Goal: Task Accomplishment & Management: Complete application form

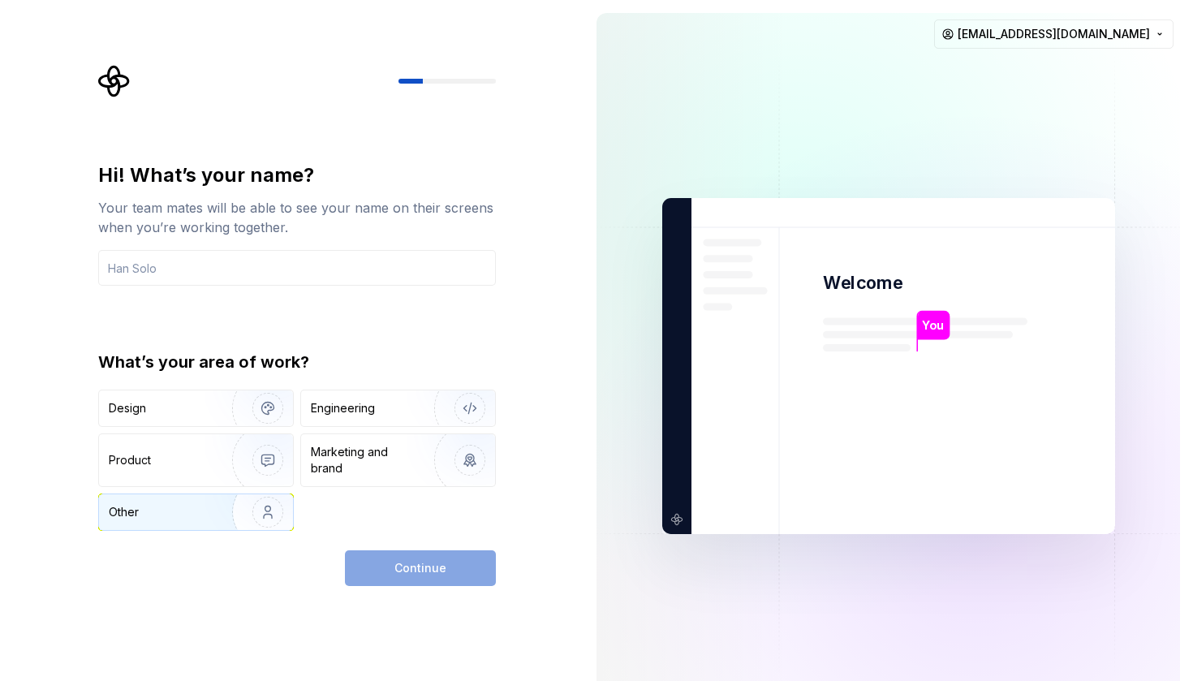
click at [239, 523] on img "button" at bounding box center [257, 512] width 104 height 109
click at [438, 569] on div "Continue" at bounding box center [420, 568] width 151 height 36
click at [260, 275] on input "text" at bounding box center [297, 268] width 398 height 36
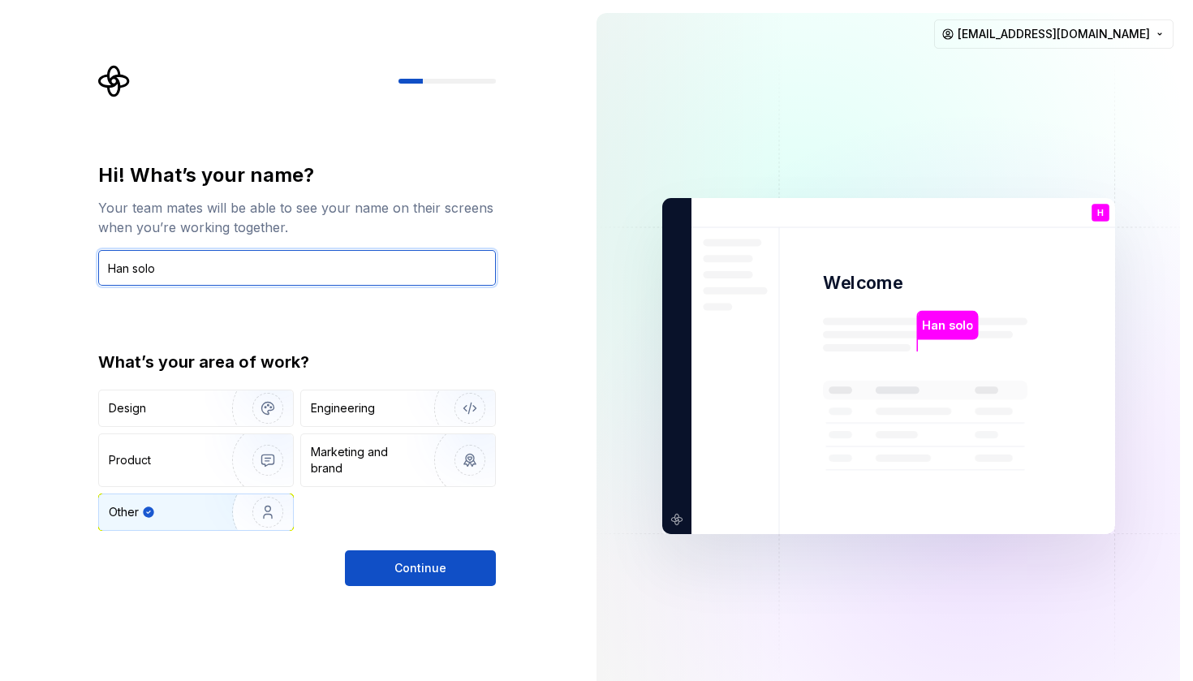
type input "Han solo"
click at [412, 549] on div "Hi! What’s your name? Your team mates will be able to see your name on their sc…" at bounding box center [297, 374] width 398 height 424
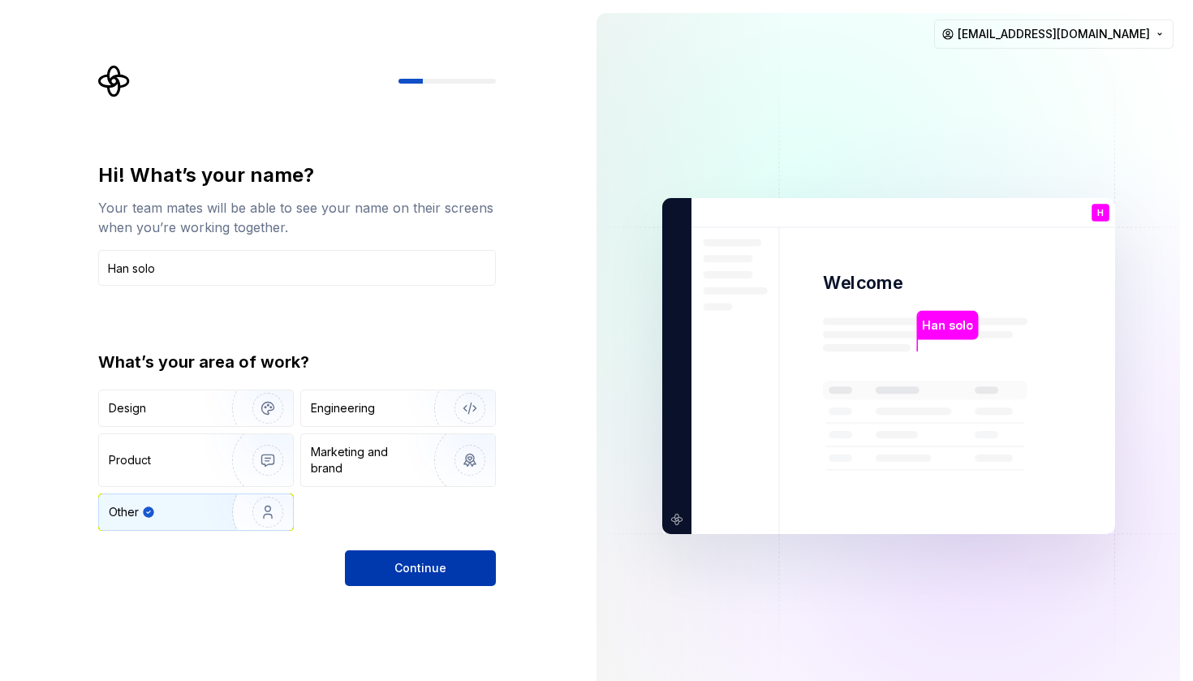
click at [411, 557] on button "Continue" at bounding box center [420, 568] width 151 height 36
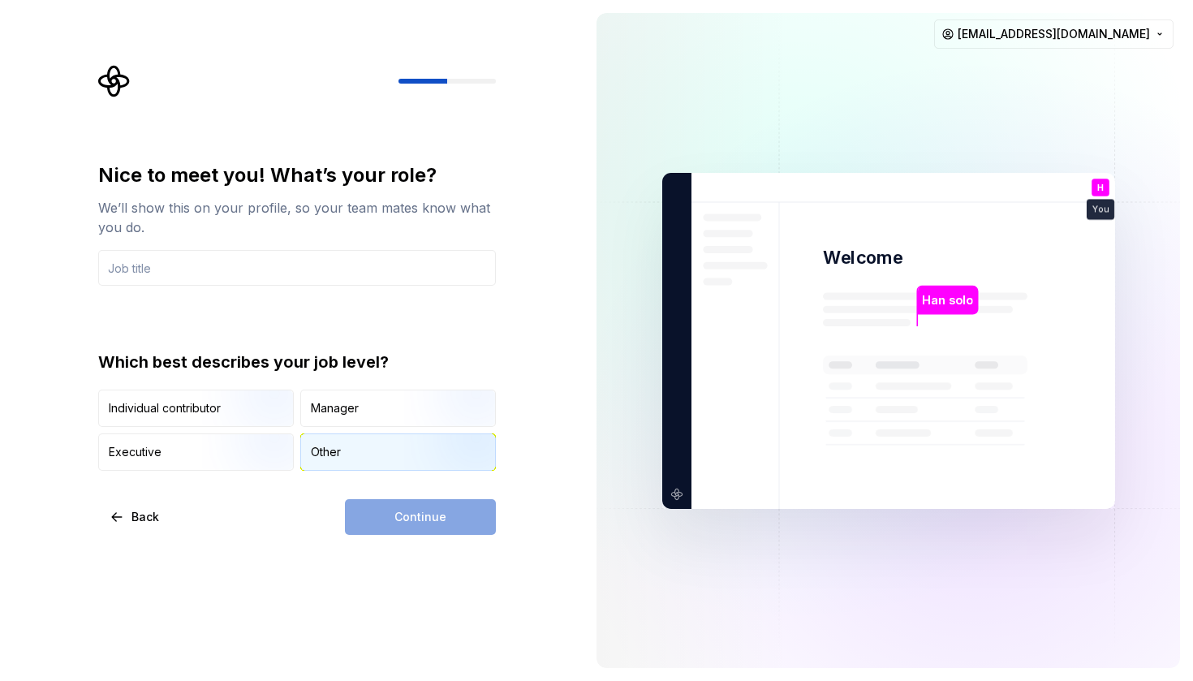
click at [330, 446] on div "Other" at bounding box center [326, 452] width 30 height 16
click at [262, 409] on img "button" at bounding box center [254, 428] width 104 height 109
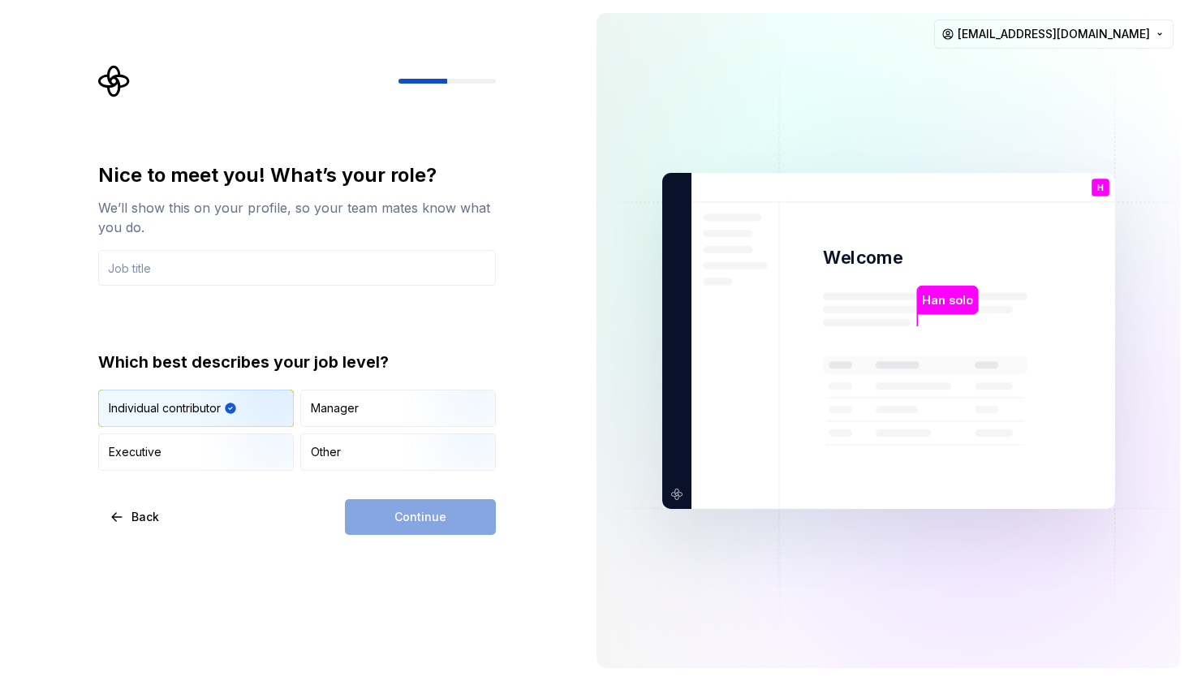
click at [422, 517] on div "Continue" at bounding box center [420, 517] width 151 height 36
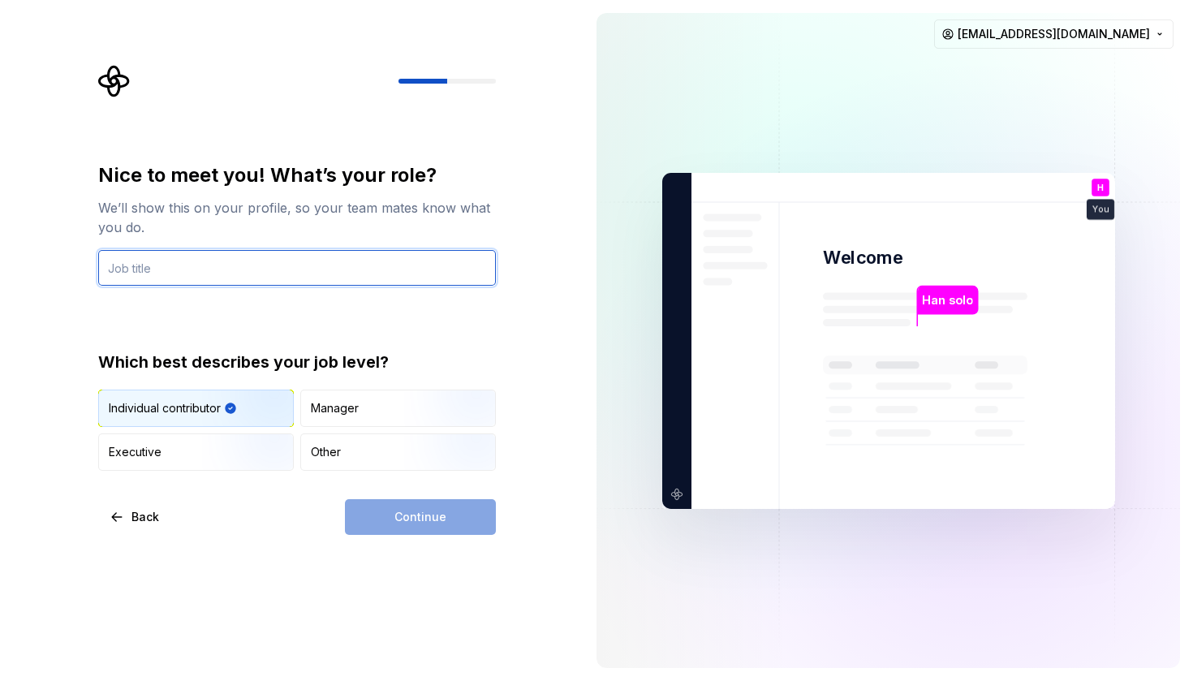
click at [283, 277] on input "text" at bounding box center [297, 268] width 398 height 36
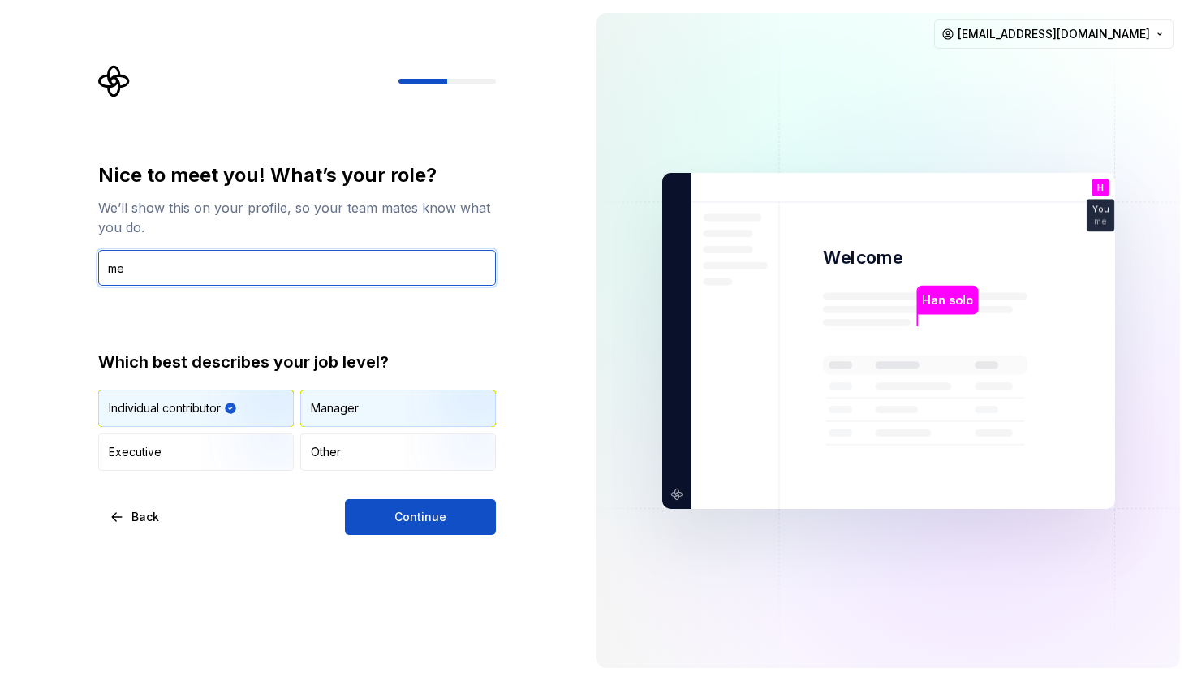
type input "m"
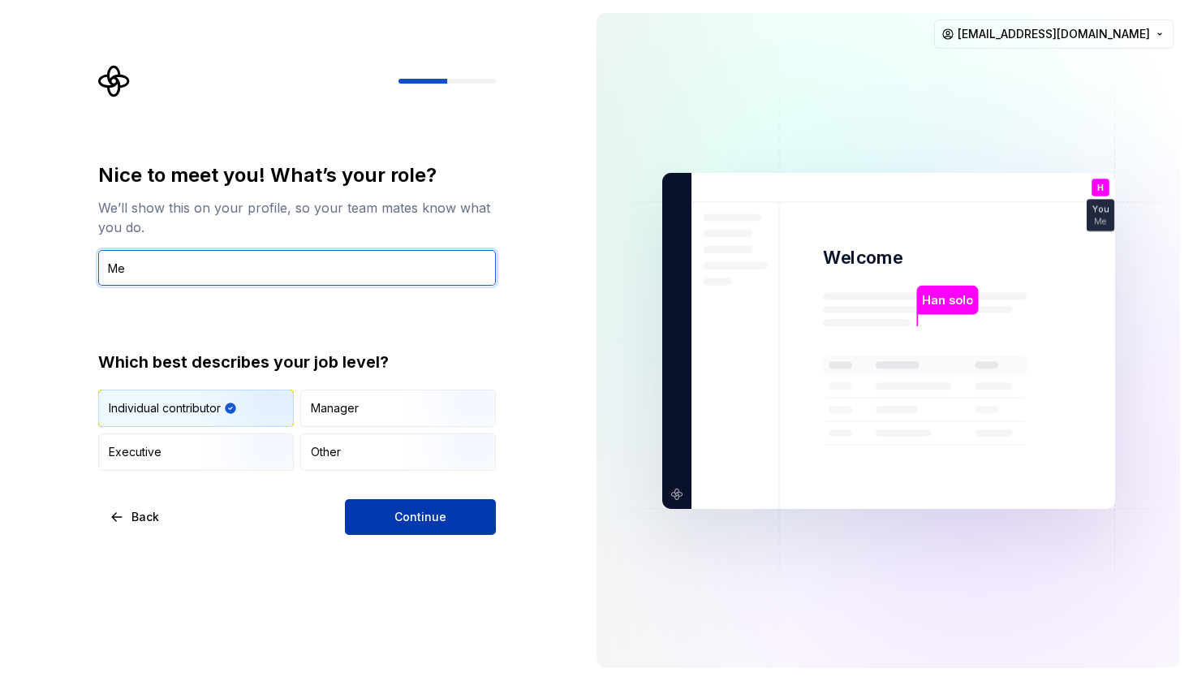
type input "Me"
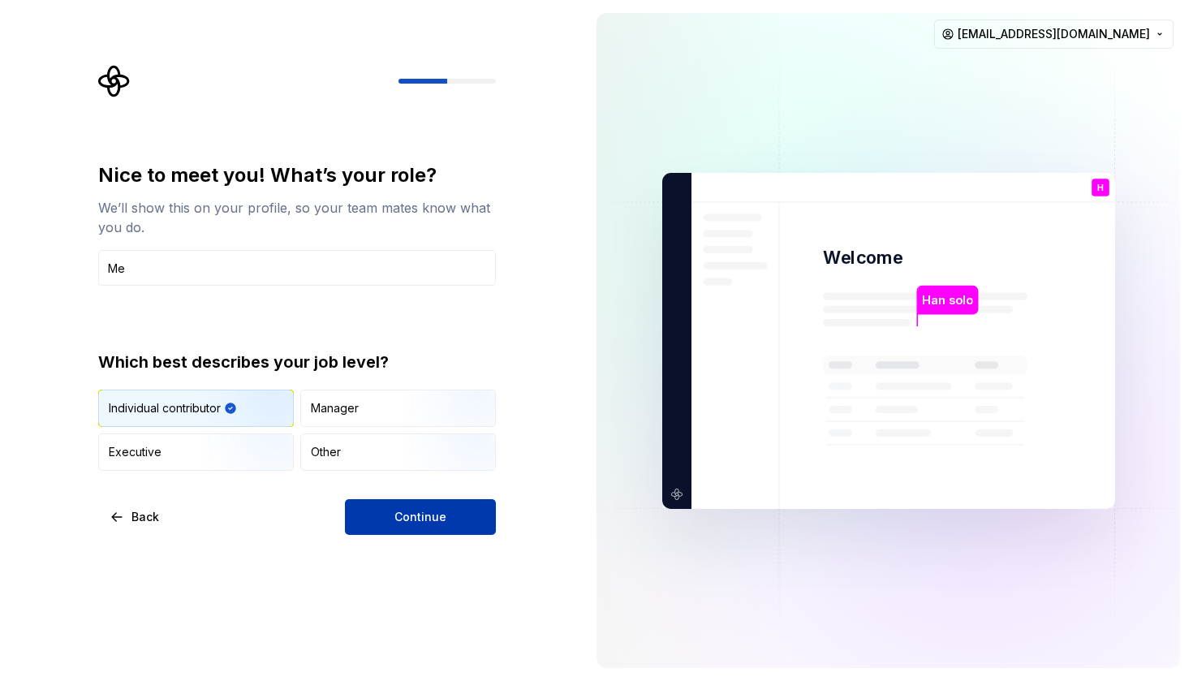
click at [464, 520] on button "Continue" at bounding box center [420, 517] width 151 height 36
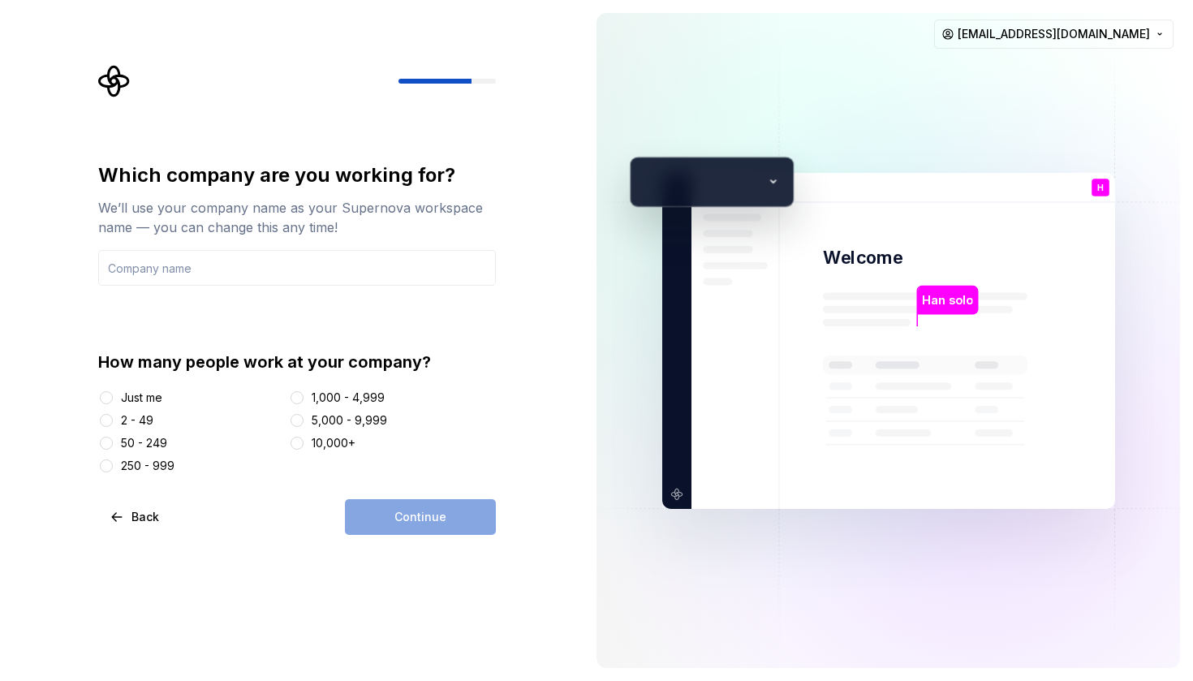
click at [121, 396] on div "Just me" at bounding box center [141, 397] width 41 height 16
click at [113, 396] on button "Just me" at bounding box center [106, 397] width 13 height 13
click at [369, 277] on input "text" at bounding box center [297, 268] width 398 height 36
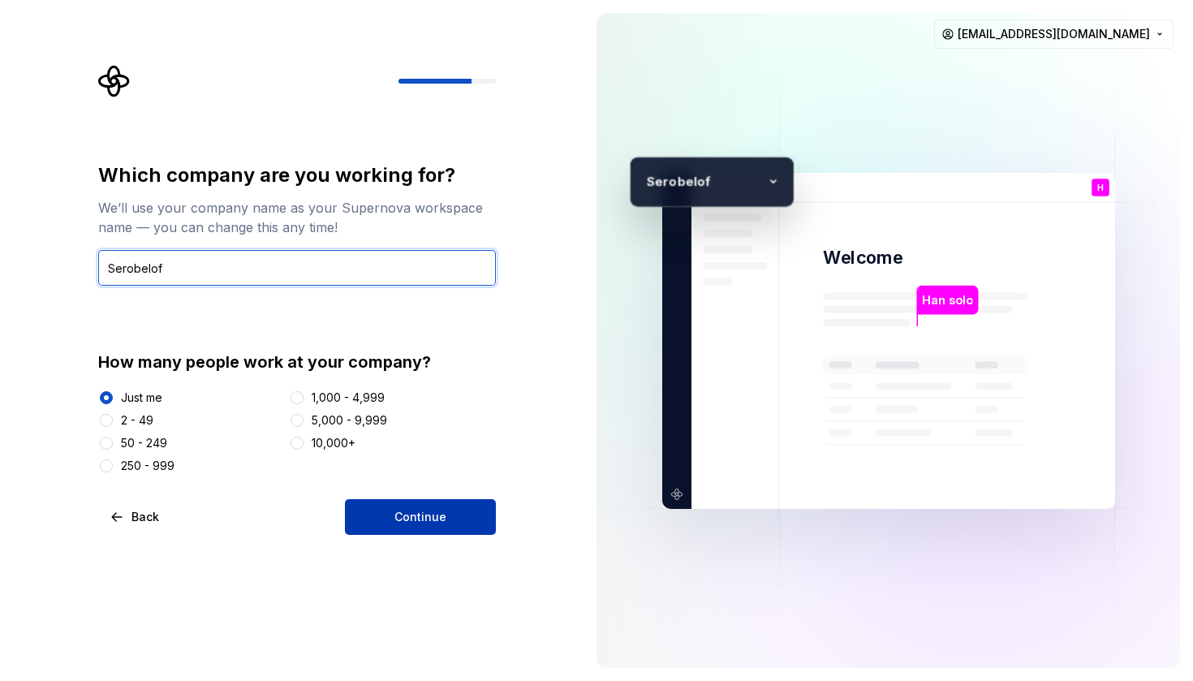
type input "Serobelof"
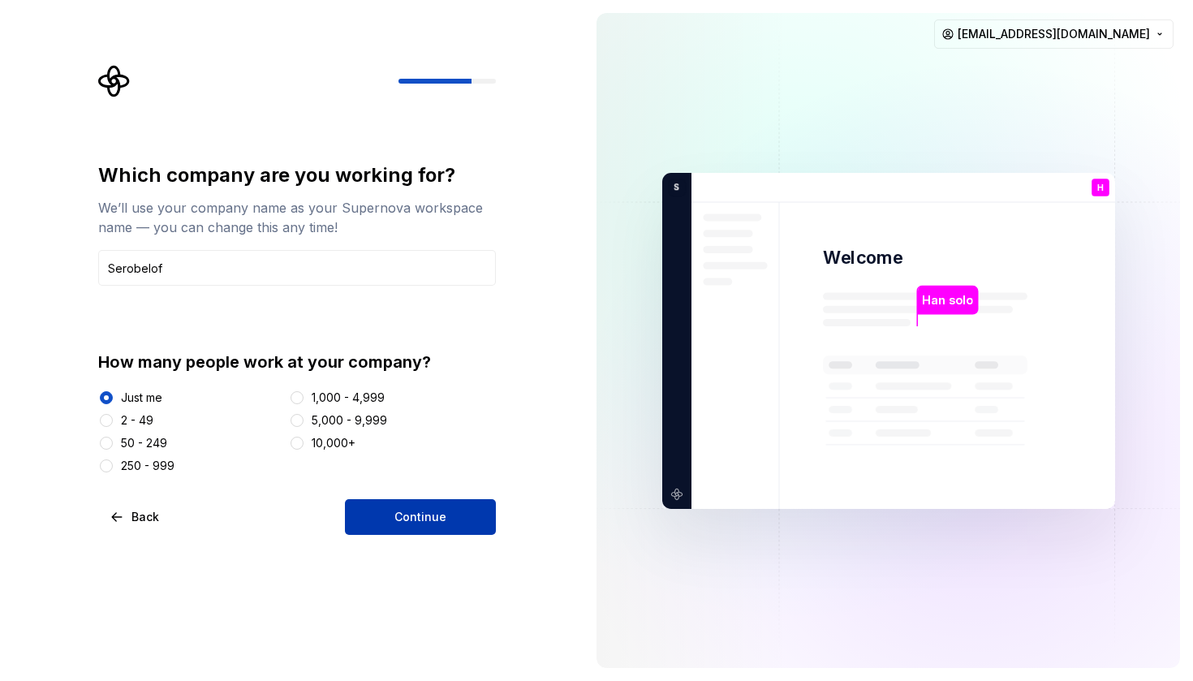
click at [420, 516] on span "Continue" at bounding box center [420, 517] width 52 height 16
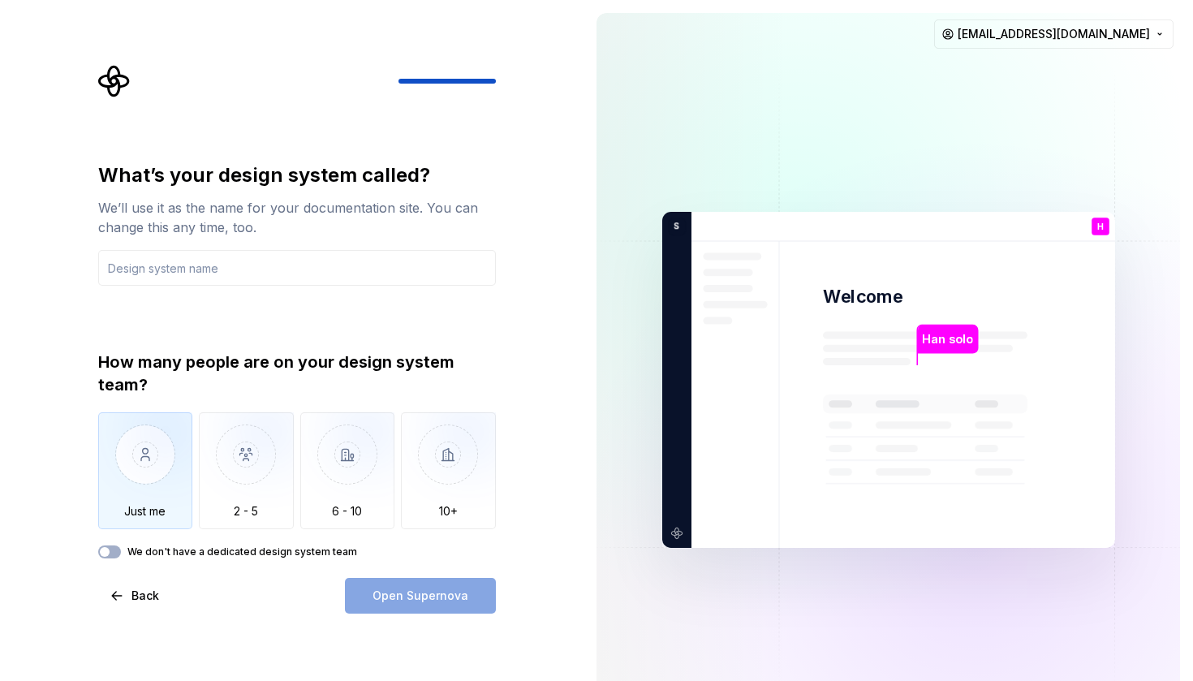
click at [145, 509] on img "button" at bounding box center [145, 466] width 95 height 109
click at [111, 554] on button "We don't have a dedicated design system team" at bounding box center [109, 551] width 23 height 13
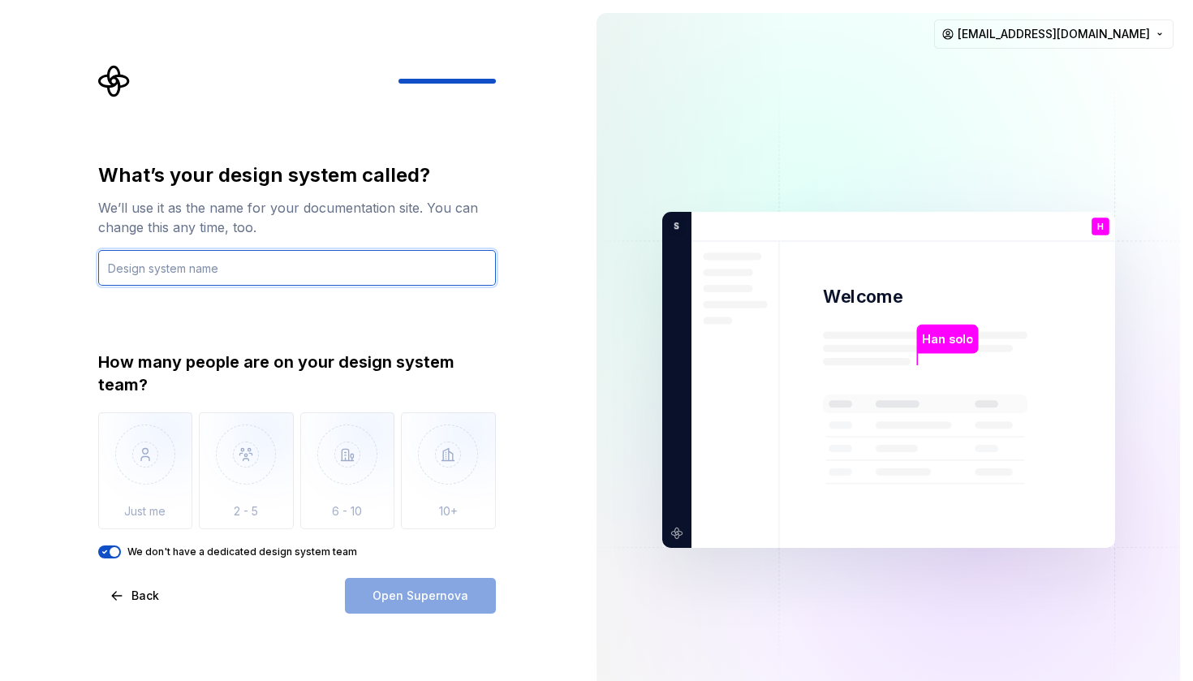
click at [339, 277] on input "text" at bounding box center [297, 268] width 398 height 36
type input "system"
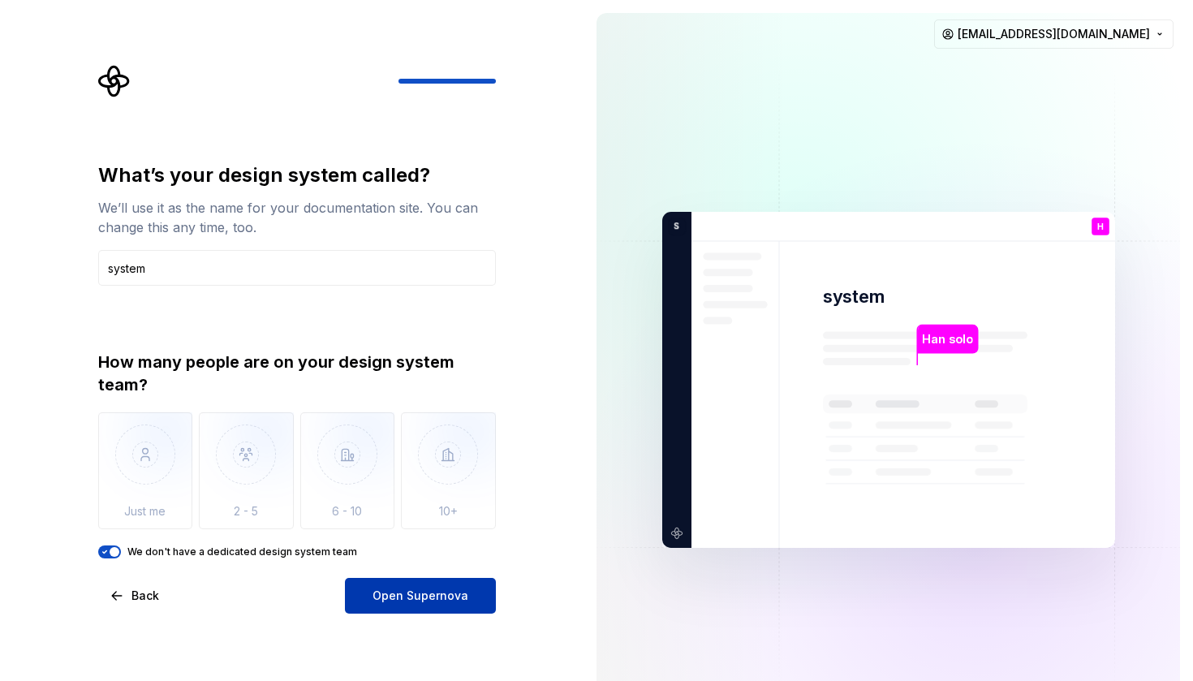
click at [411, 594] on span "Open Supernova" at bounding box center [420, 595] width 96 height 16
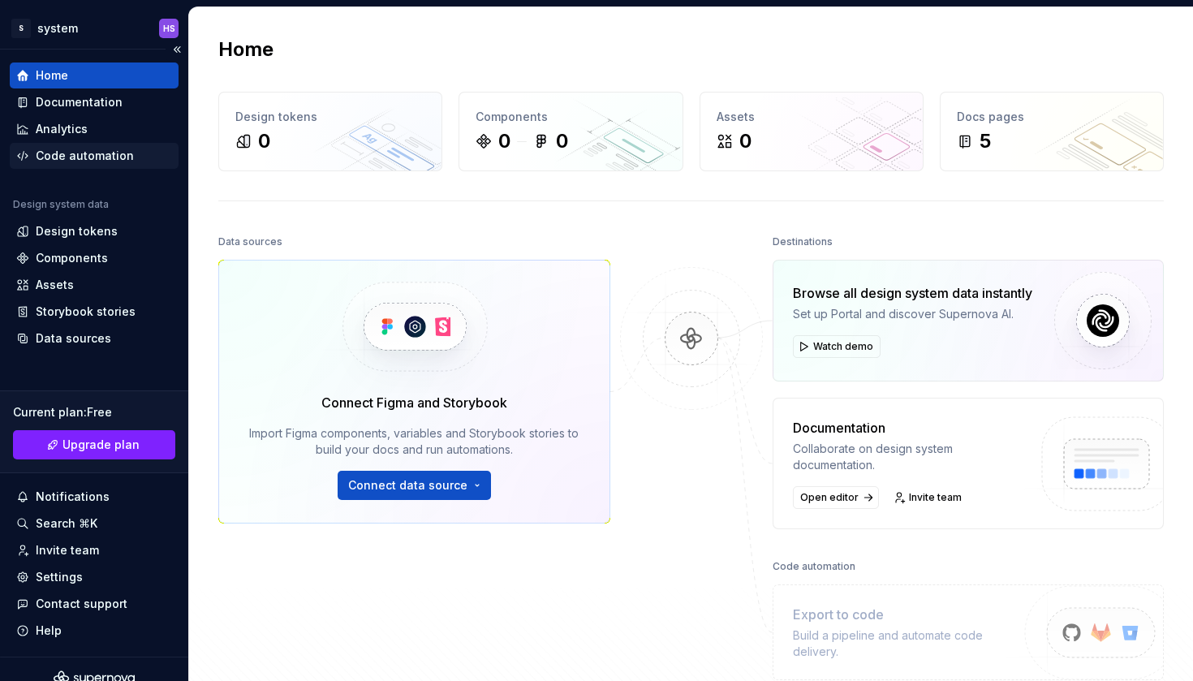
click at [124, 153] on div "Code automation" at bounding box center [85, 156] width 98 height 16
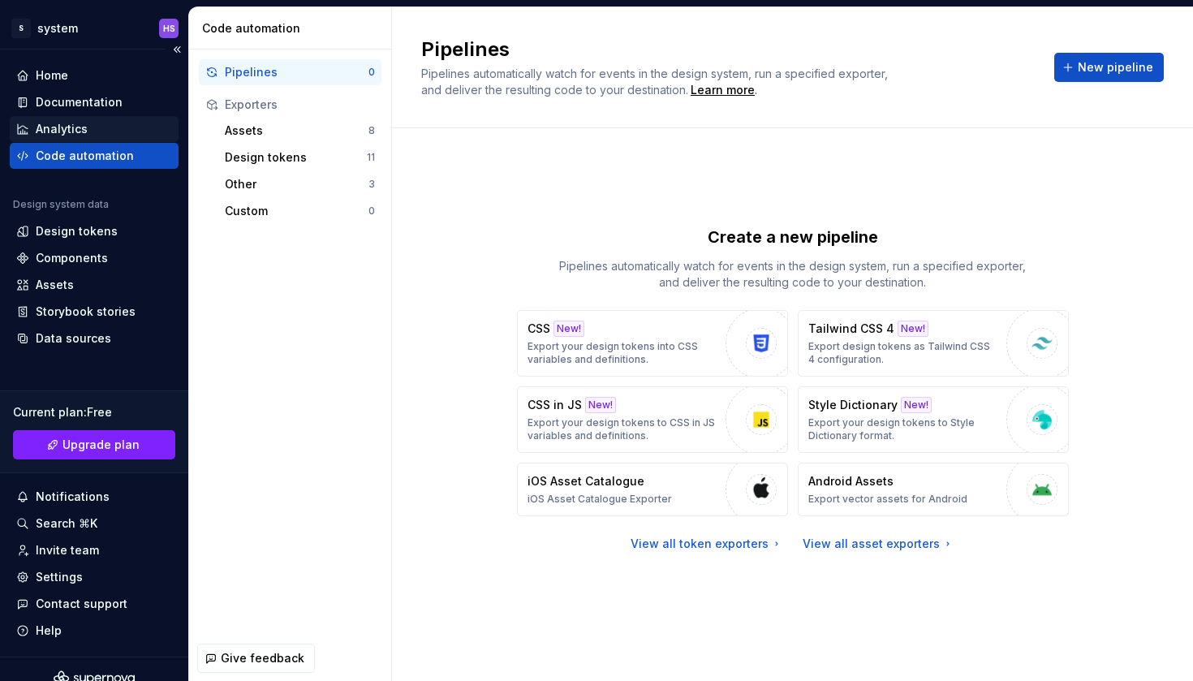
click at [131, 131] on div "Analytics" at bounding box center [94, 129] width 156 height 16
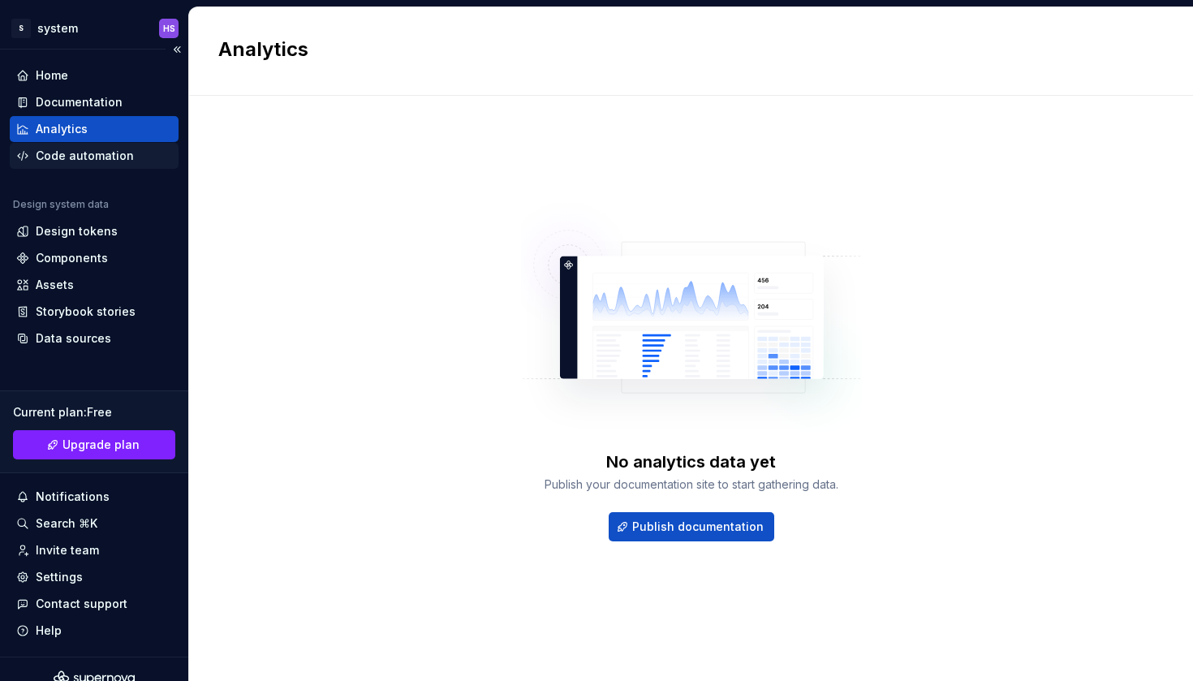
click at [126, 153] on div "Code automation" at bounding box center [85, 156] width 98 height 16
